Goal: Information Seeking & Learning: Learn about a topic

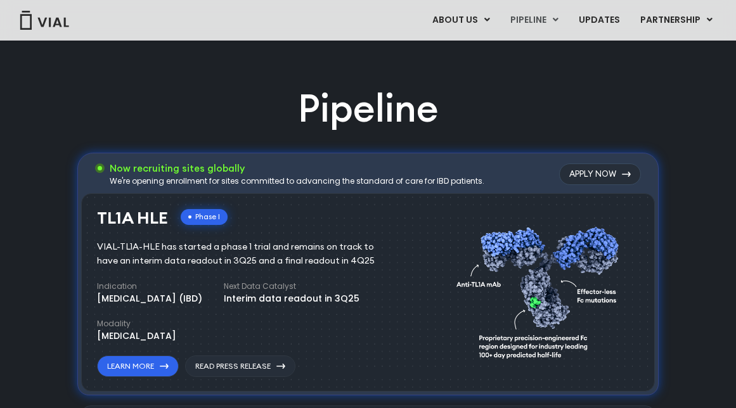
scroll to position [720, 0]
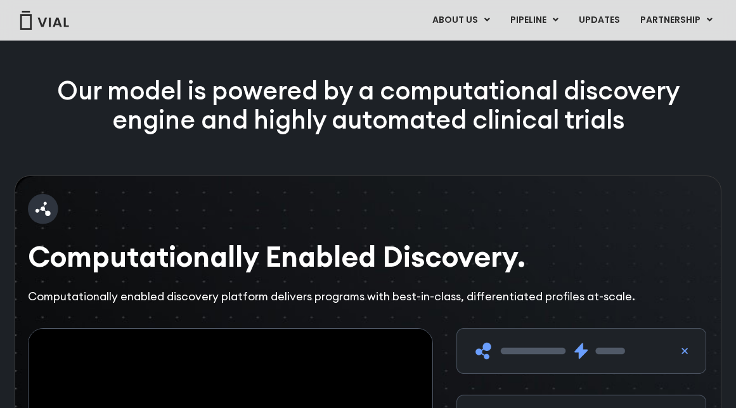
scroll to position [2153, 0]
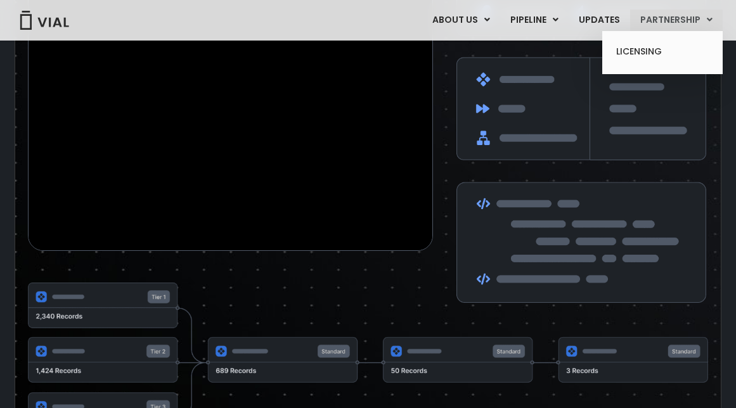
click at [646, 19] on link "PARTNERSHIP" at bounding box center [676, 21] width 93 height 22
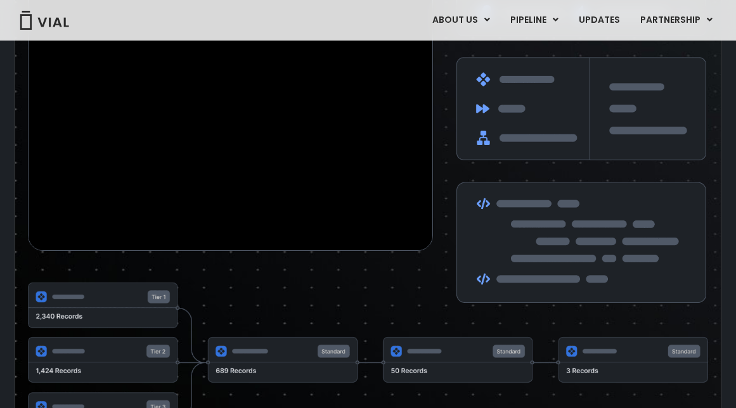
click at [247, 319] on div "Computationally Enabled Discovery. Computationally enabled discovery platform d…" at bounding box center [368, 118] width 707 height 694
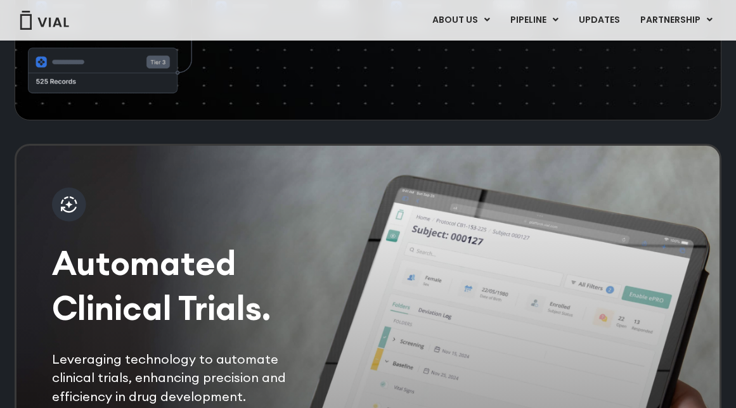
scroll to position [2393, 0]
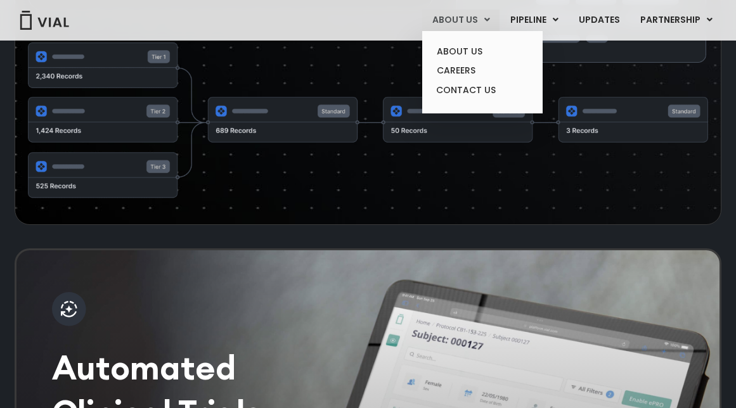
click at [495, 23] on link "ABOUT US" at bounding box center [460, 21] width 77 height 22
click at [484, 48] on link "ABOUT US" at bounding box center [482, 52] width 111 height 20
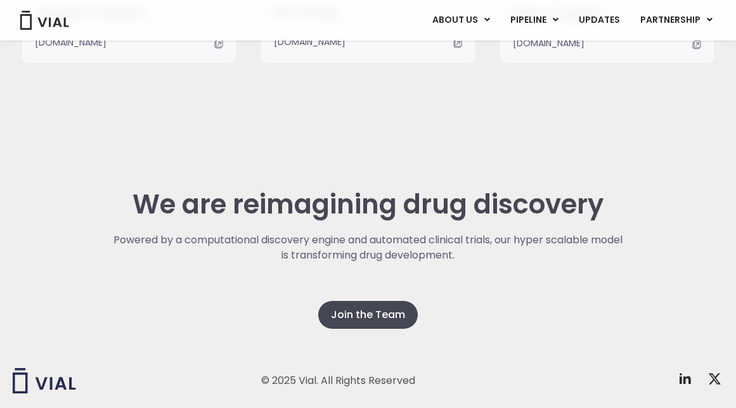
scroll to position [3367, 0]
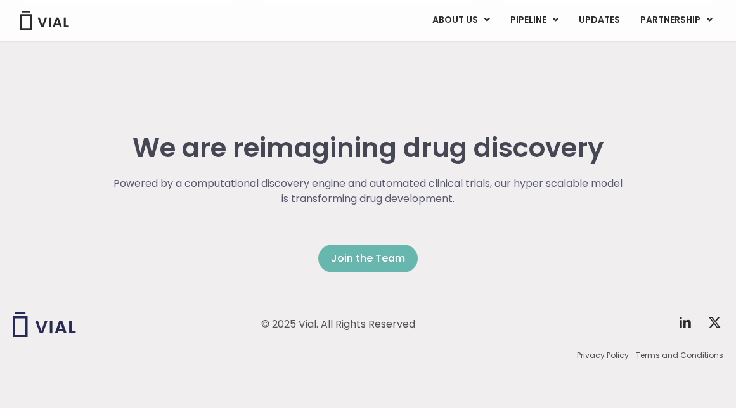
click at [370, 256] on span "Join the Team" at bounding box center [368, 258] width 74 height 15
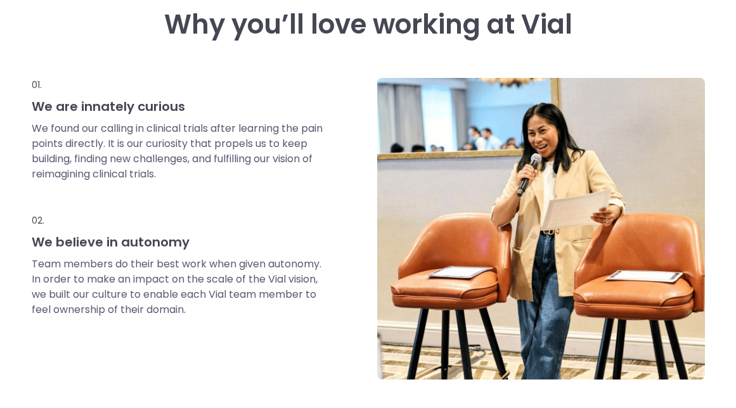
scroll to position [567, 0]
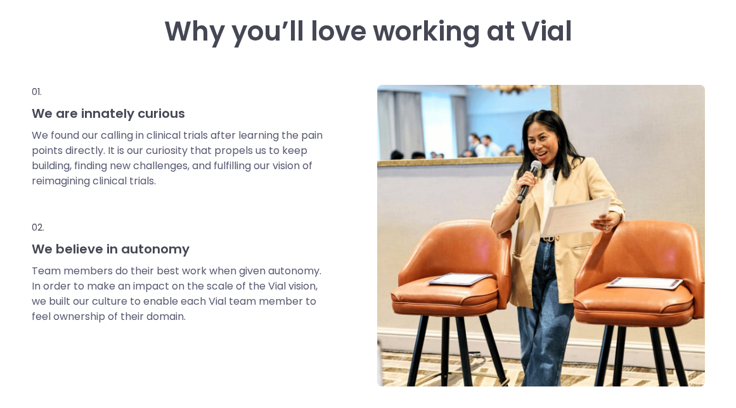
click at [110, 172] on p "We found our calling in clinical trials after learning the pain points directly…" at bounding box center [178, 158] width 293 height 61
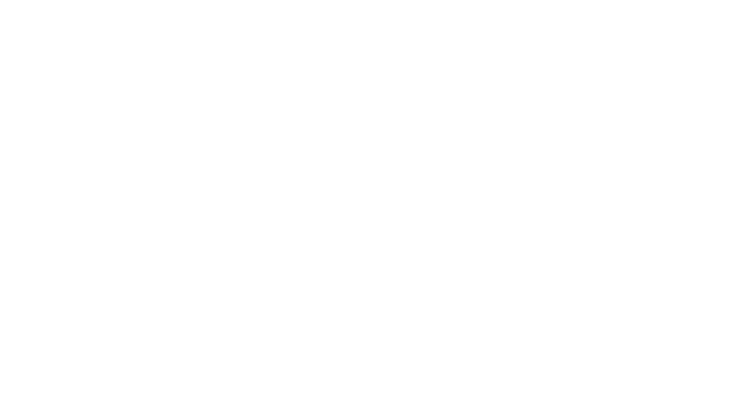
scroll to position [1889, 0]
